Goal: Navigation & Orientation: Find specific page/section

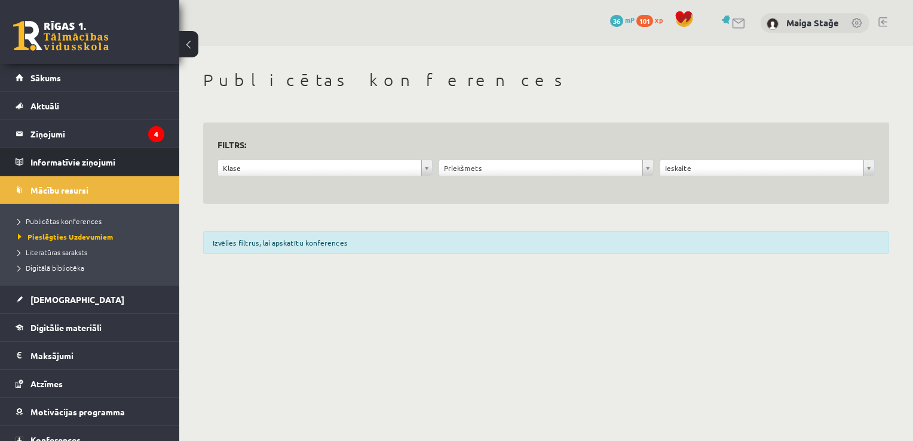
click at [155, 161] on li "Informatīvie ziņojumi 0" at bounding box center [89, 162] width 179 height 29
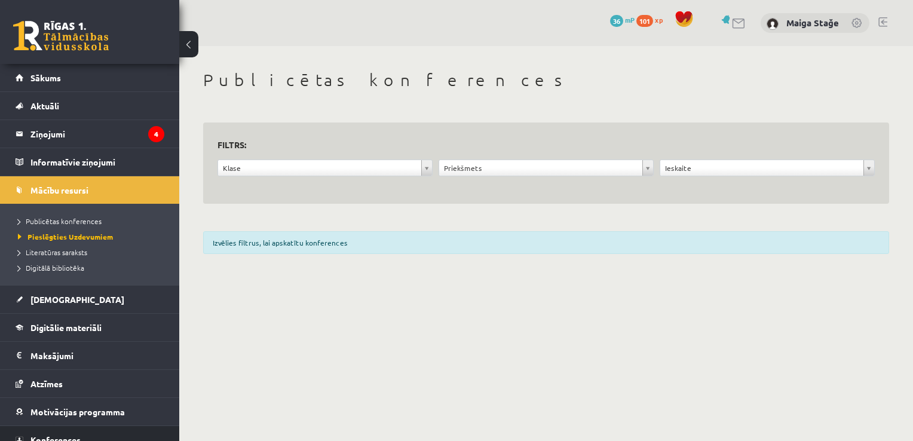
click at [88, 437] on link "Konferences" at bounding box center [90, 439] width 149 height 27
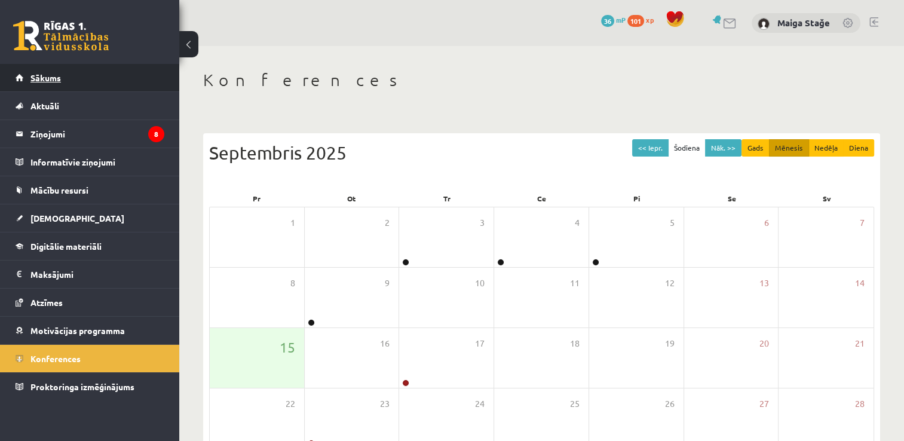
click at [77, 75] on link "Sākums" at bounding box center [90, 77] width 149 height 27
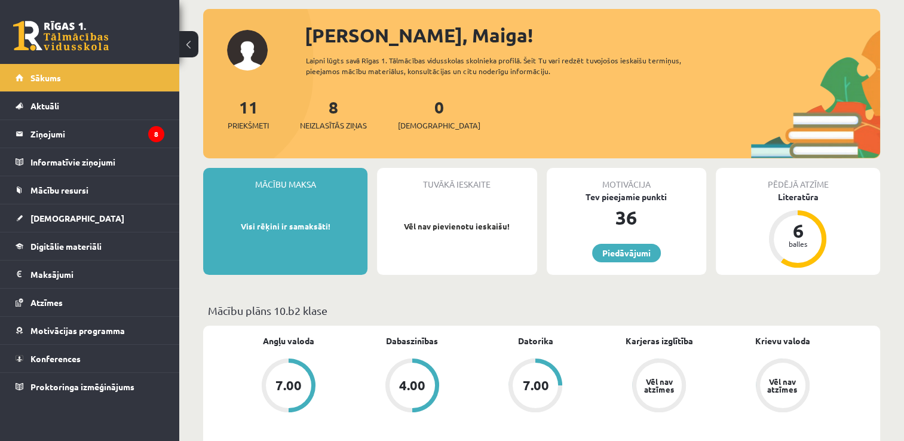
scroll to position [60, 0]
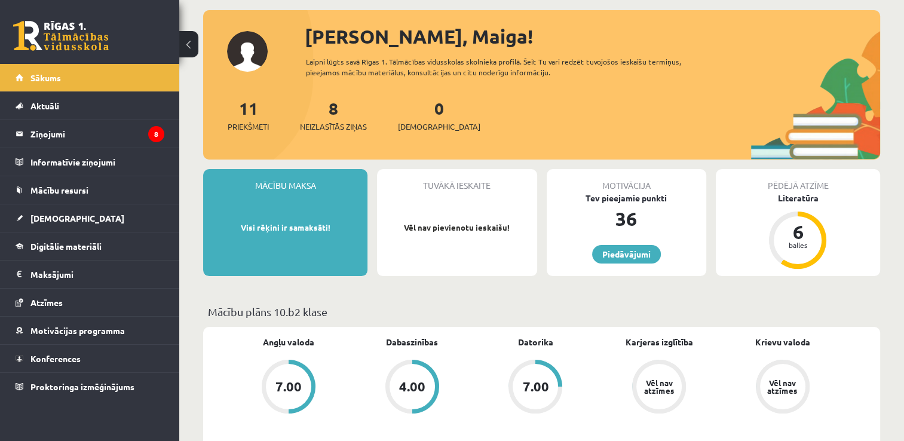
click at [415, 214] on div "Tuvākā ieskaite Vēl nav pievienotu ieskaišu!" at bounding box center [457, 222] width 160 height 107
